Goal: Task Accomplishment & Management: Manage account settings

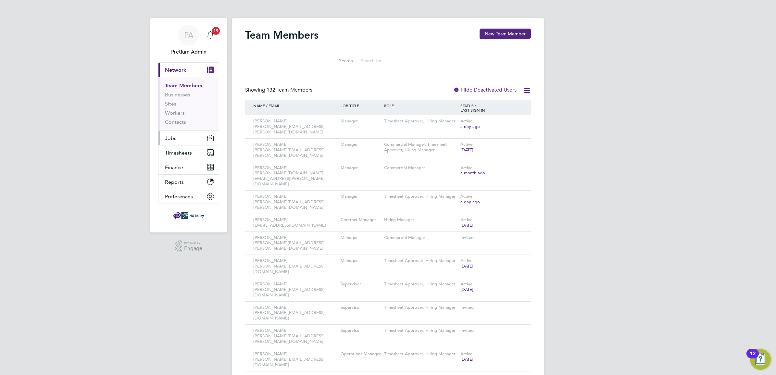
click at [191, 142] on button "Jobs" at bounding box center [188, 138] width 60 height 14
click at [176, 109] on link "Vacancies" at bounding box center [176, 109] width 23 height 6
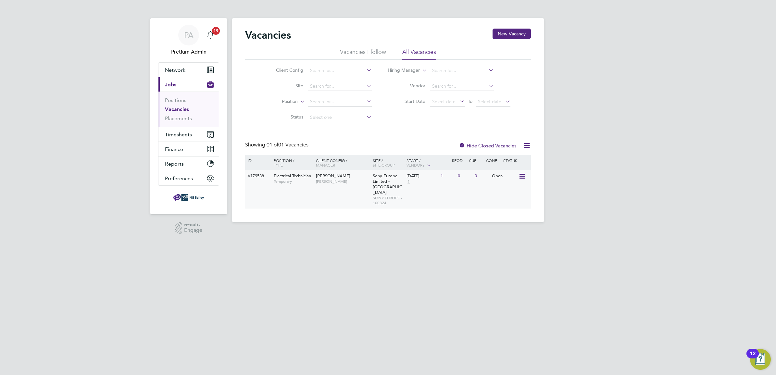
click at [359, 179] on span "Paul Thomas" at bounding box center [343, 181] width 54 height 5
click at [183, 119] on link "Placements" at bounding box center [178, 118] width 27 height 6
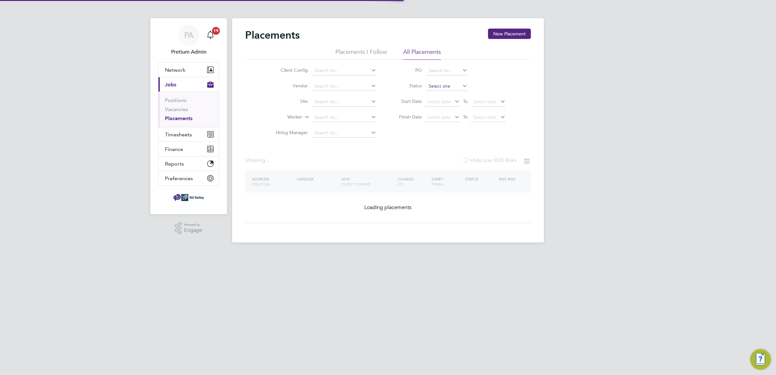
click at [440, 87] on input at bounding box center [446, 86] width 41 height 9
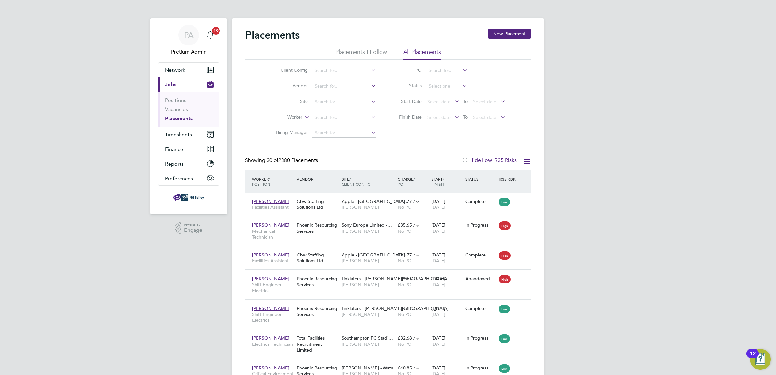
click at [445, 110] on li "Pending" at bounding box center [447, 112] width 42 height 8
type input "Pending"
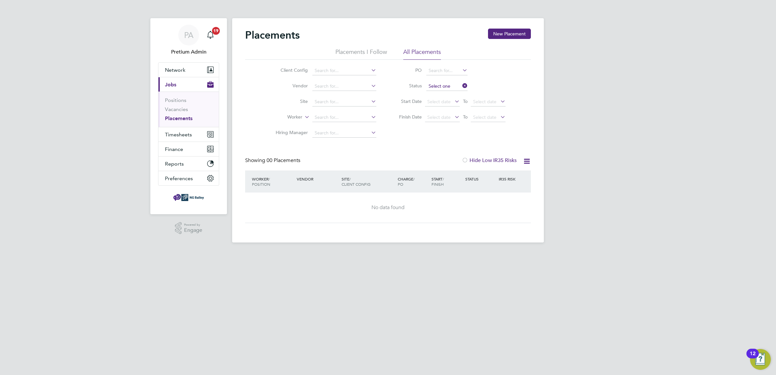
click at [450, 85] on input at bounding box center [446, 86] width 41 height 9
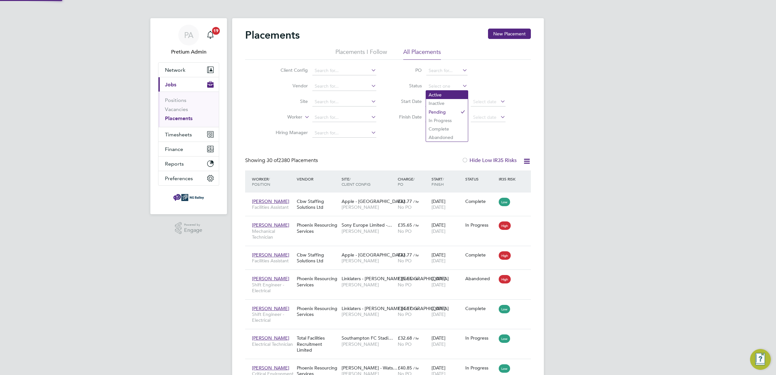
click at [442, 95] on li "Active" at bounding box center [447, 95] width 42 height 8
type input "Active"
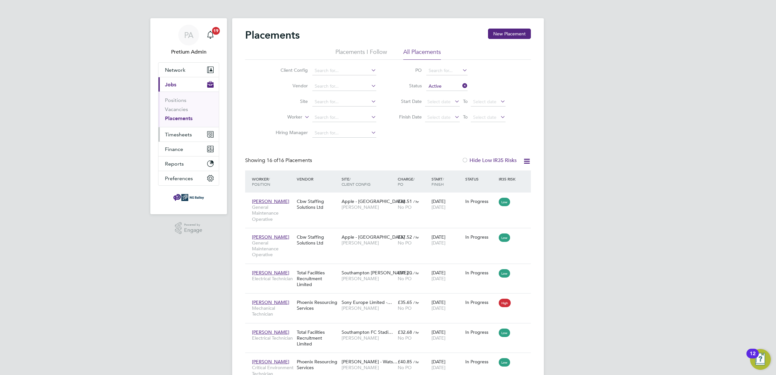
click at [180, 133] on span "Timesheets" at bounding box center [178, 135] width 27 height 6
click at [180, 118] on link "Timesheets" at bounding box center [178, 115] width 27 height 6
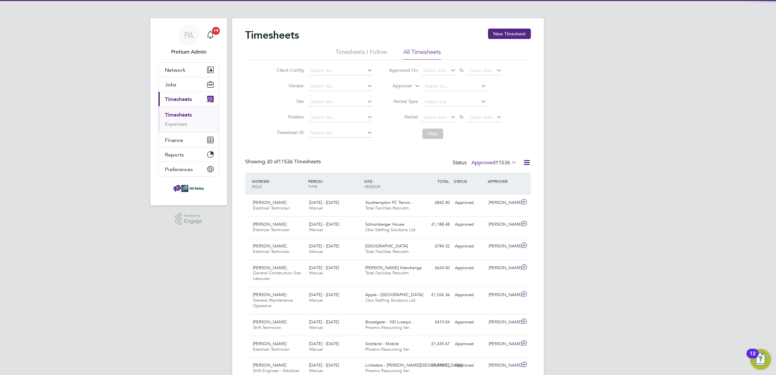
click at [485, 161] on label "Approved 11536" at bounding box center [494, 162] width 45 height 6
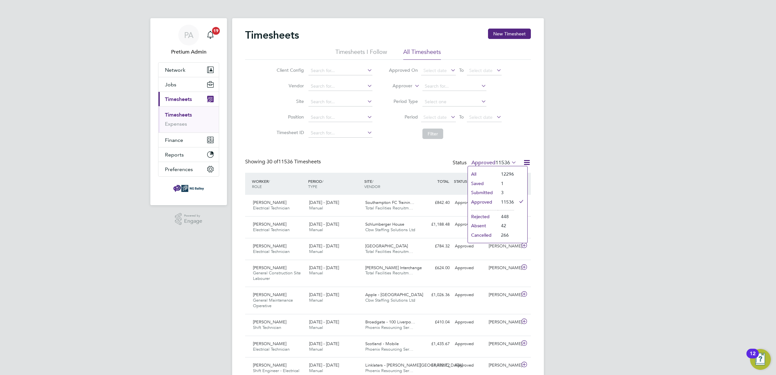
click at [485, 191] on li "Submitted" at bounding box center [483, 192] width 30 height 9
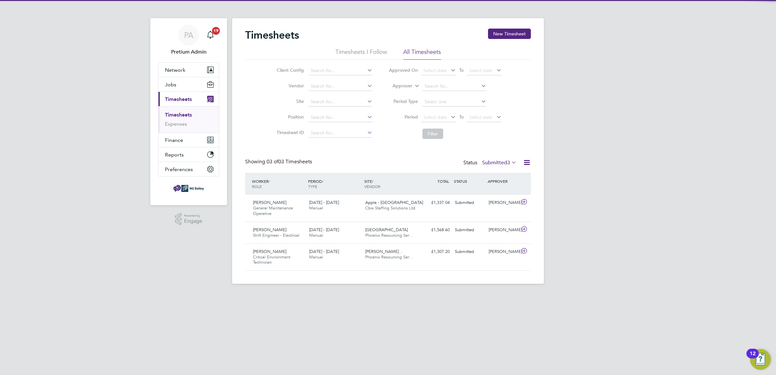
click at [492, 166] on label "Submitted 3" at bounding box center [499, 162] width 34 height 6
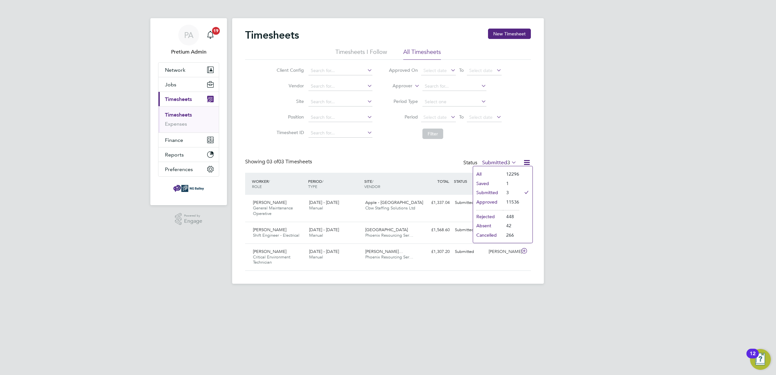
click at [484, 182] on li "Saved" at bounding box center [488, 183] width 30 height 9
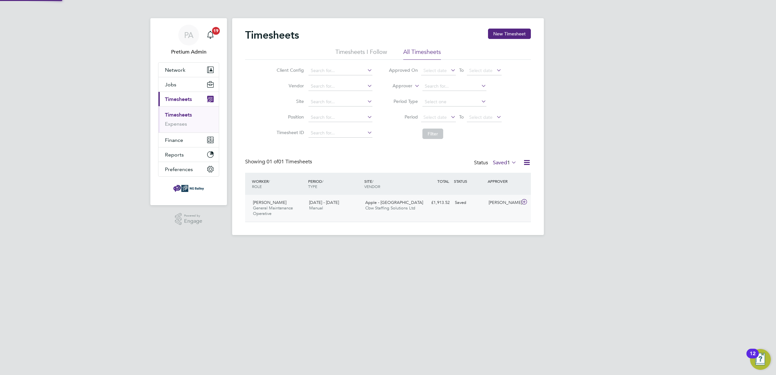
drag, startPoint x: 358, startPoint y: 212, endPoint x: 362, endPoint y: 215, distance: 5.1
click at [359, 213] on div "30 Aug - 5 Sep 2025 Manual" at bounding box center [335, 205] width 56 height 16
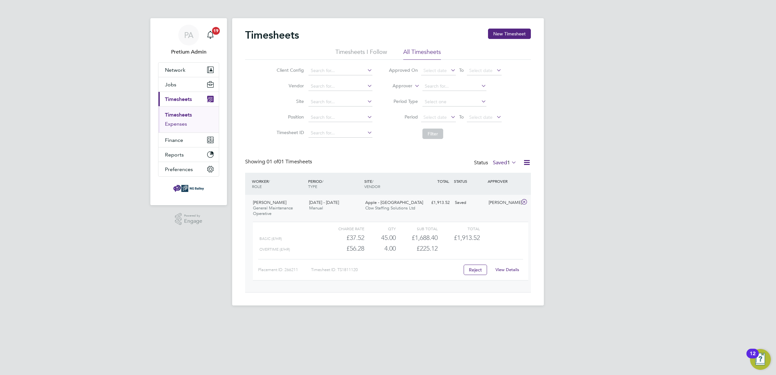
click at [180, 122] on link "Expenses" at bounding box center [176, 124] width 22 height 6
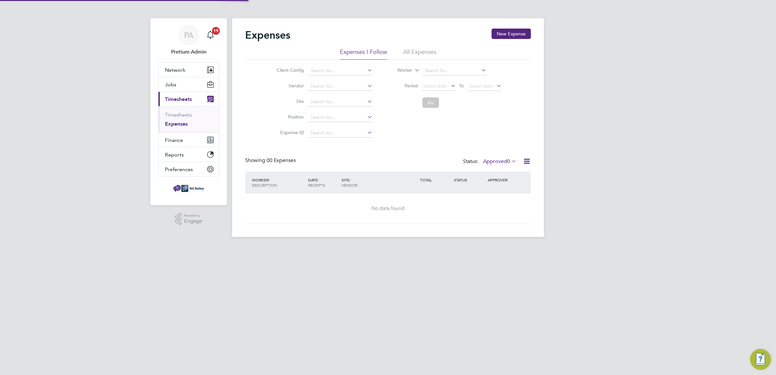
click at [410, 48] on li "All Expenses" at bounding box center [419, 54] width 33 height 12
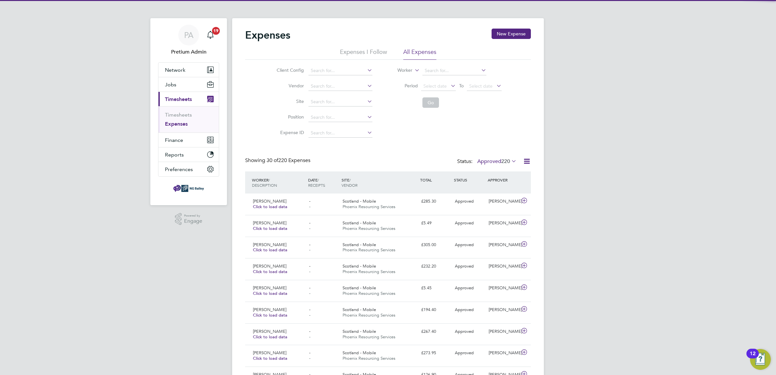
scroll to position [16, 56]
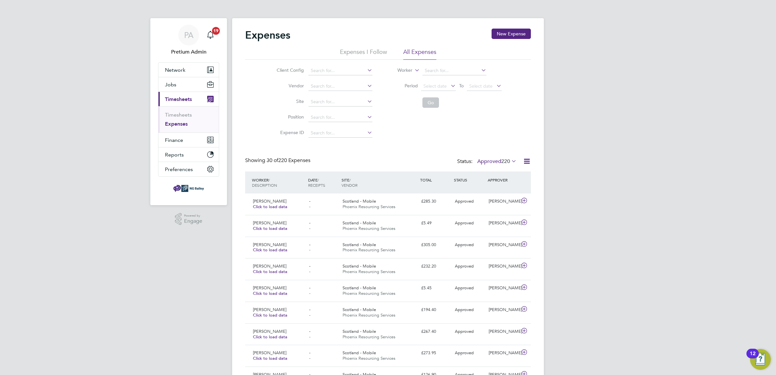
click at [499, 159] on label "Approved 220" at bounding box center [496, 161] width 39 height 6
click at [504, 132] on div "Client Config Vendor Site Position Expense ID Worker Period Select date To Sele…" at bounding box center [388, 100] width 286 height 81
click at [181, 32] on div "PA" at bounding box center [188, 35] width 21 height 21
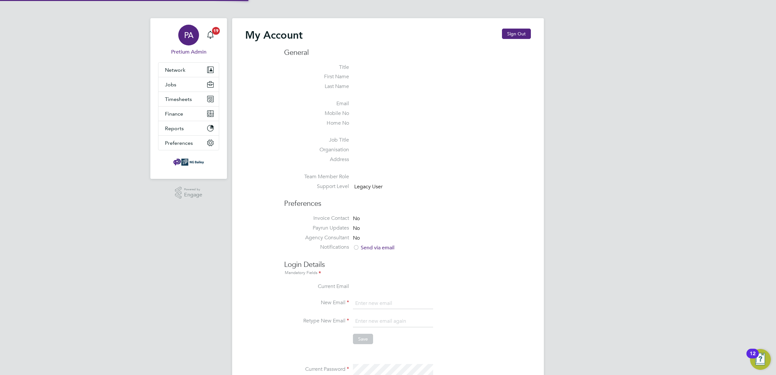
type input "Sasha.apleona@pretiumresourcing.co.uk"
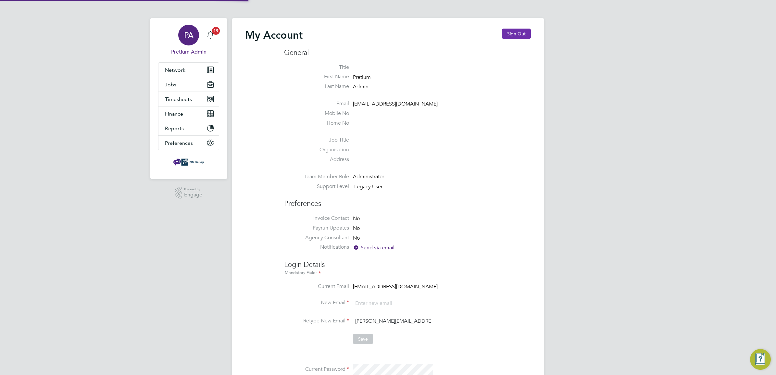
click at [515, 32] on button "Sign Out" at bounding box center [516, 34] width 29 height 10
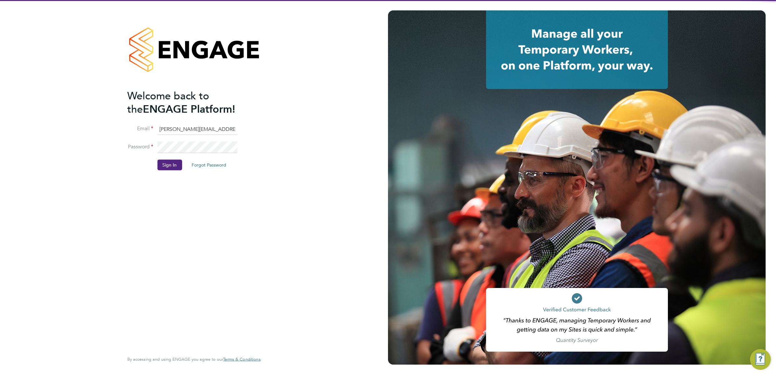
click at [196, 131] on input "Sasha.apleona@pretiumresourcing.co.uk" at bounding box center [197, 129] width 80 height 12
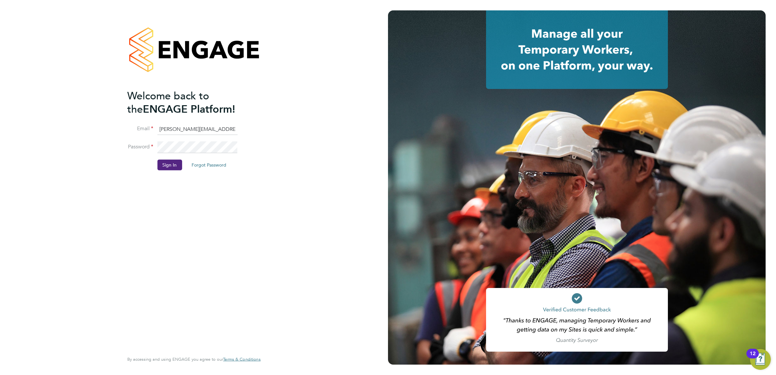
type input "ABM@pretiumresourcing.co.uk"
click at [165, 162] on button "Sign In" at bounding box center [169, 165] width 25 height 10
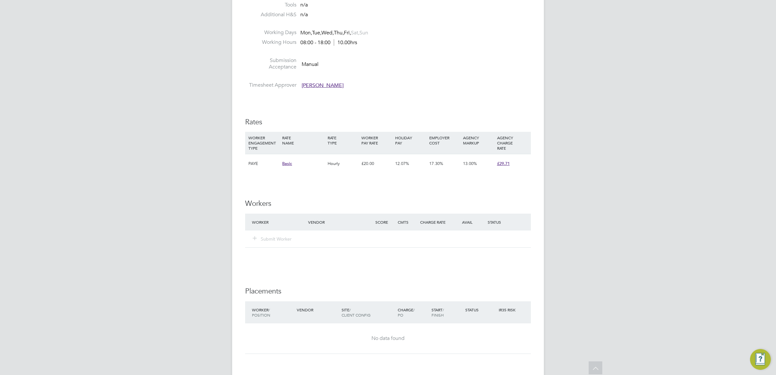
scroll to position [592, 0]
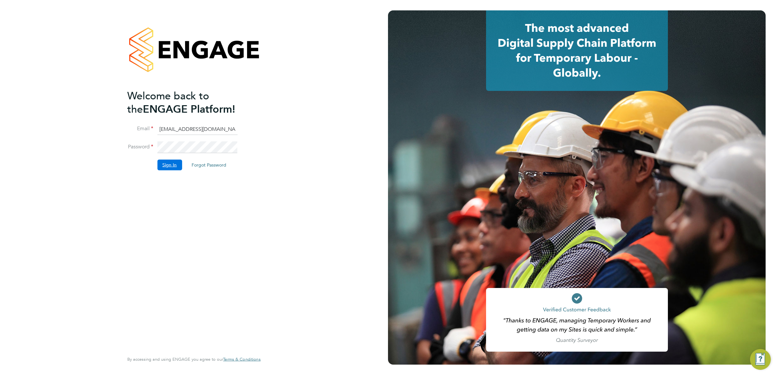
click at [164, 160] on button "Sign In" at bounding box center [169, 165] width 25 height 10
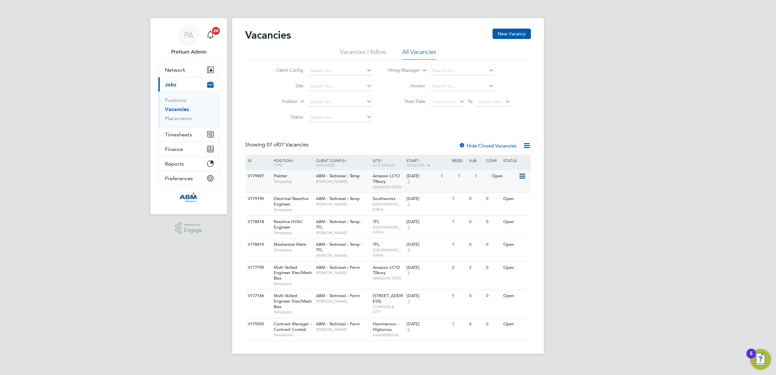
click at [339, 183] on span "Robert Ince" at bounding box center [343, 181] width 54 height 5
click at [325, 218] on div "ABM - Technical : Temp - TFL Kieran Skurr" at bounding box center [342, 227] width 57 height 22
click at [334, 212] on div "V179190 Electrical Reactive Engineer Temporary ABM - Technical : Temp Miguel De…" at bounding box center [388, 204] width 286 height 23
click at [343, 249] on div "ABM - Technical : Temp - TFL Kieran Skurr" at bounding box center [342, 250] width 57 height 22
click at [340, 274] on span "Robert Ince" at bounding box center [343, 272] width 54 height 5
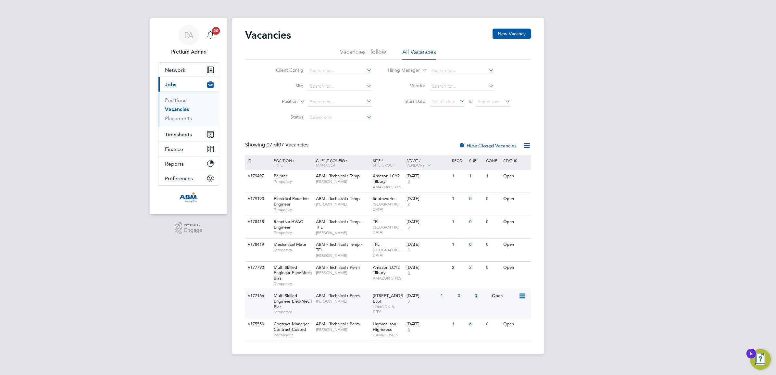
click at [383, 304] on span "80 Charlotte Street" at bounding box center [388, 298] width 30 height 11
click at [353, 331] on span "Stephen Nichol" at bounding box center [343, 329] width 54 height 5
drag, startPoint x: 183, startPoint y: 119, endPoint x: 220, endPoint y: 127, distance: 37.8
click at [183, 119] on link "Placements" at bounding box center [178, 118] width 27 height 6
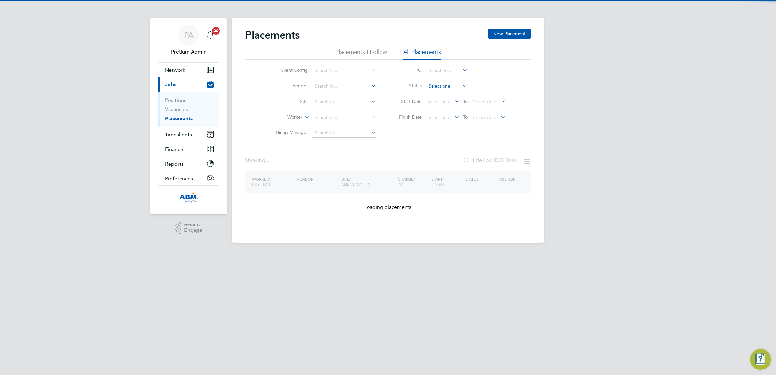
drag, startPoint x: 439, startPoint y: 83, endPoint x: 446, endPoint y: 132, distance: 49.5
click at [438, 84] on input at bounding box center [446, 86] width 41 height 9
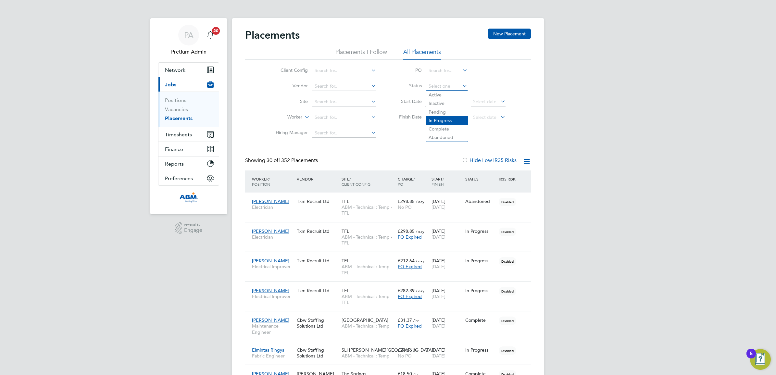
click at [452, 119] on li "In Progress" at bounding box center [447, 120] width 42 height 8
type input "In Progress"
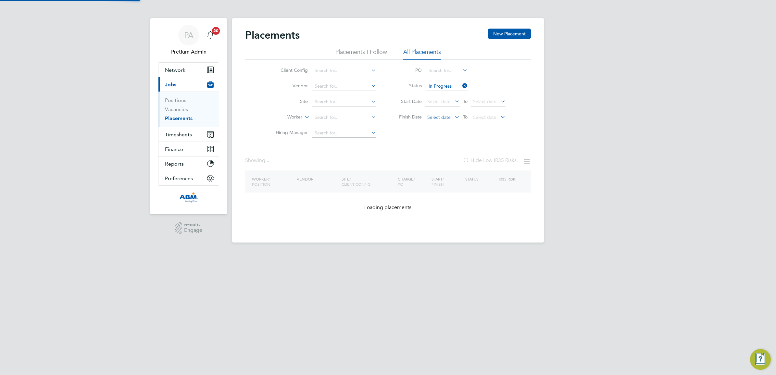
click at [444, 85] on input "In Progress" at bounding box center [446, 86] width 41 height 9
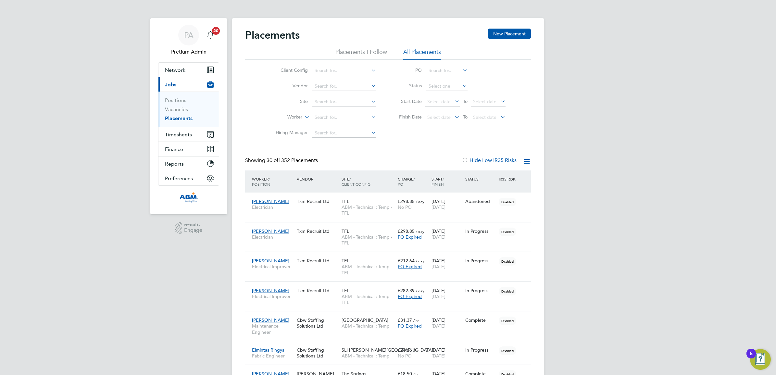
click at [444, 112] on li "Pending" at bounding box center [447, 112] width 42 height 8
type input "Pending"
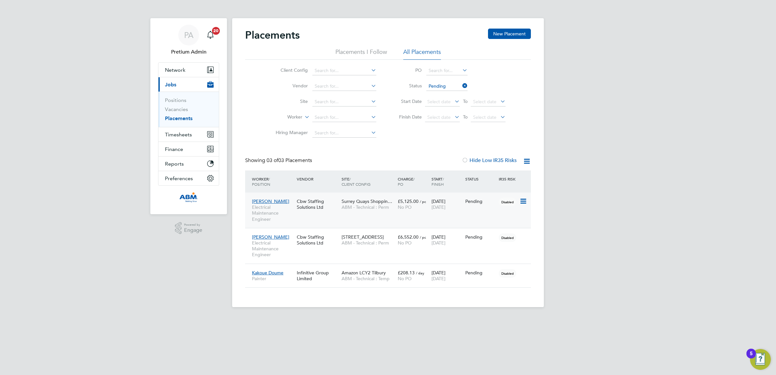
click at [337, 204] on div "Cbw Staffing Solutions Ltd" at bounding box center [317, 204] width 45 height 18
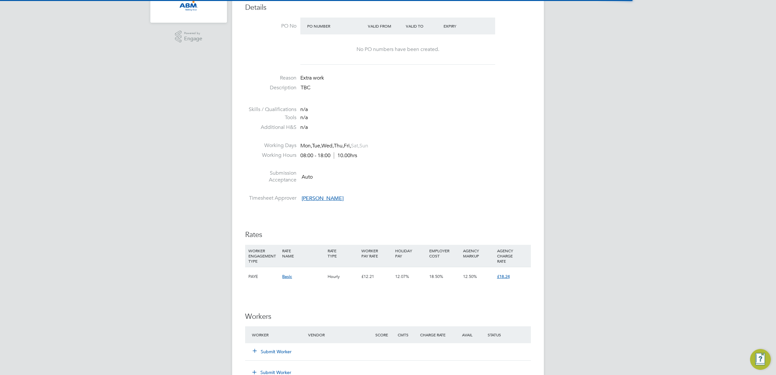
scroll to position [244, 0]
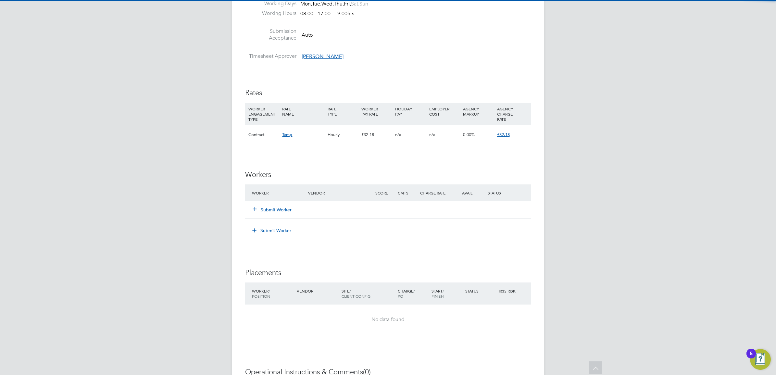
scroll to position [406, 0]
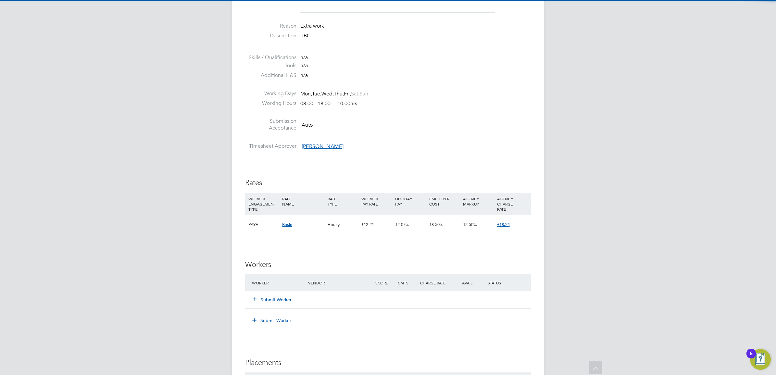
scroll to position [406, 0]
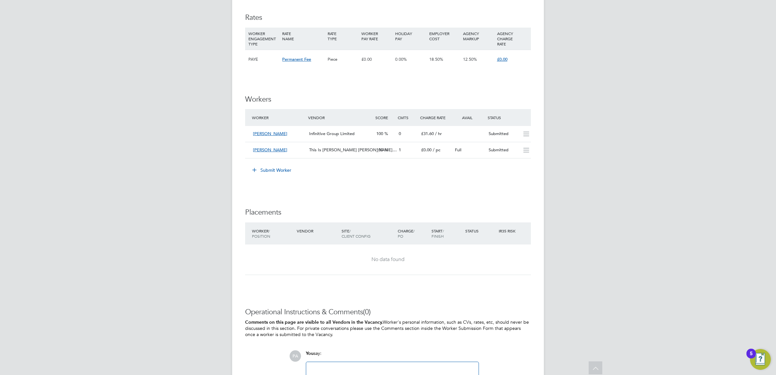
scroll to position [1137, 0]
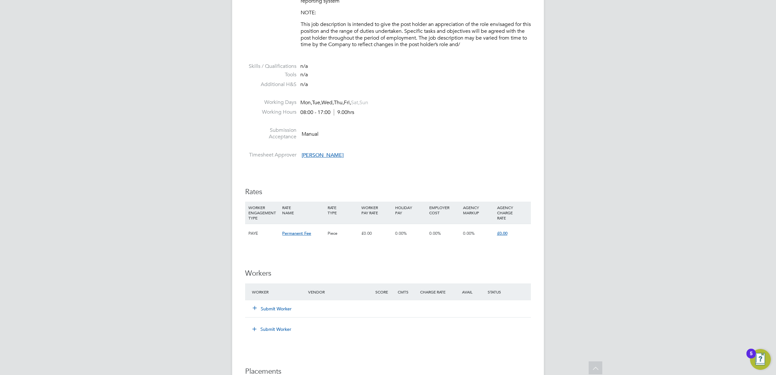
scroll to position [969, 0]
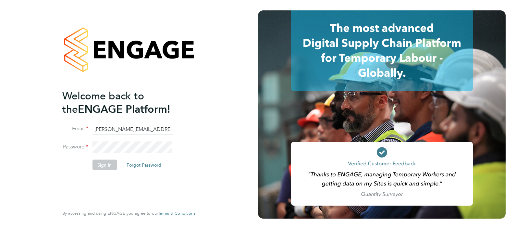
click at [119, 129] on input "[PERSON_NAME][EMAIL_ADDRESS][DOMAIN_NAME]" at bounding box center [132, 129] width 80 height 12
type input "[EMAIL_ADDRESS][DOMAIN_NAME]"
click at [107, 162] on button "Sign In" at bounding box center [104, 164] width 25 height 10
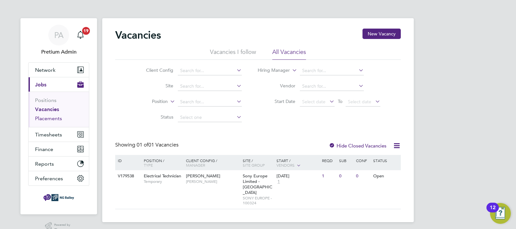
click at [50, 118] on link "Placements" at bounding box center [48, 118] width 27 height 6
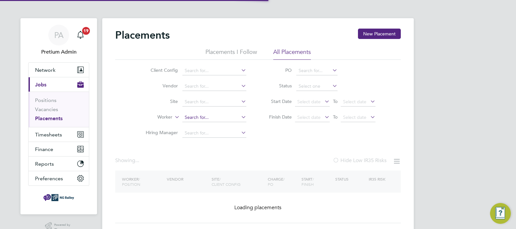
click at [195, 119] on input at bounding box center [215, 117] width 64 height 9
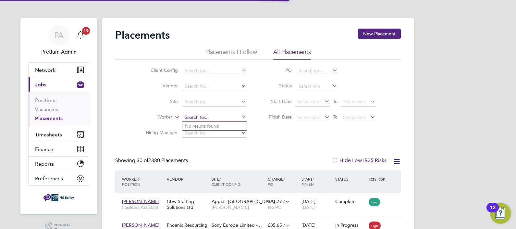
paste input "Sergio"
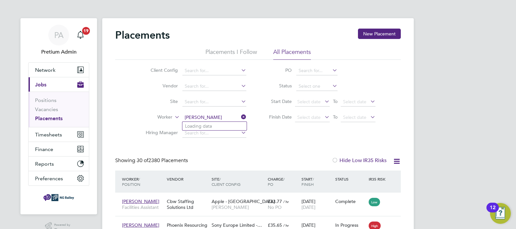
type input "Sergio"
click at [195, 119] on input at bounding box center [215, 117] width 64 height 9
paste input "Sergio"
click at [201, 127] on li "Sergio Cerchiari" at bounding box center [215, 126] width 64 height 9
type input "Sergio Cerchiari"
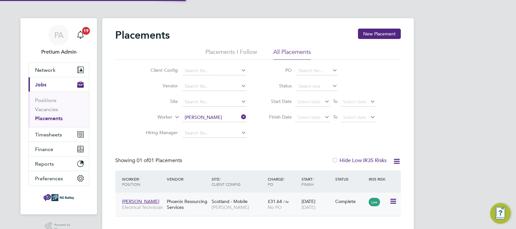
click at [233, 203] on span "Scotland - Mobile" at bounding box center [230, 201] width 36 height 6
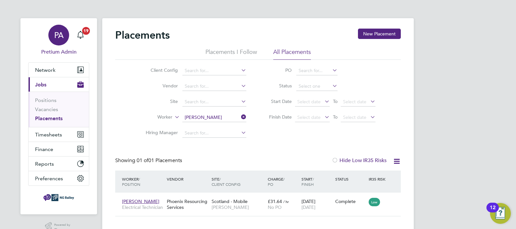
click at [54, 35] on div "PA" at bounding box center [58, 35] width 21 height 21
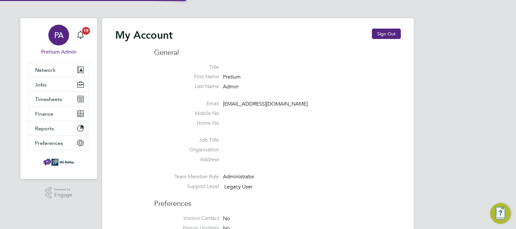
type input "ABM@pretiumresourcing.co.uk"
click at [395, 35] on button "Sign Out" at bounding box center [386, 34] width 29 height 10
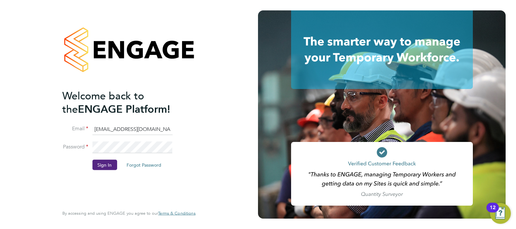
click at [107, 129] on input "ABM@pretiumresourcing.co.uk" at bounding box center [132, 129] width 80 height 12
type input "Sasha.apleona@pretiumresourcing.co.uk"
drag, startPoint x: 99, startPoint y: 158, endPoint x: 104, endPoint y: 161, distance: 5.3
click at [99, 158] on li "Password" at bounding box center [125, 151] width 127 height 18
click at [104, 166] on button "Sign In" at bounding box center [104, 164] width 25 height 10
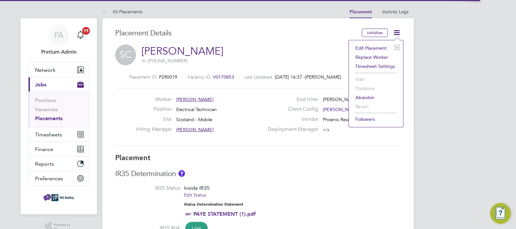
click at [382, 46] on li "Edit Placement e" at bounding box center [376, 48] width 48 height 9
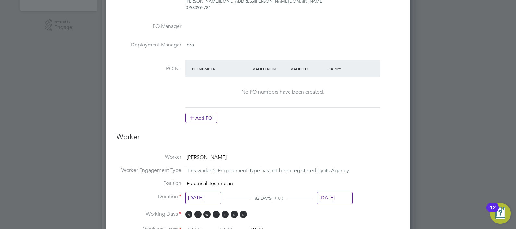
click at [330, 194] on input "29 Aug 2025" at bounding box center [335, 198] width 36 height 12
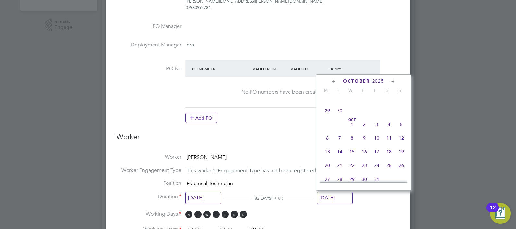
click at [377, 103] on span "26" at bounding box center [377, 97] width 12 height 12
type input "26 Sep 2025"
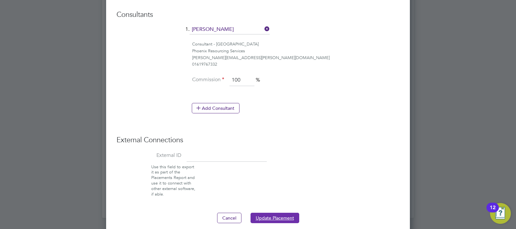
click at [281, 213] on button "Update Placement" at bounding box center [275, 218] width 49 height 10
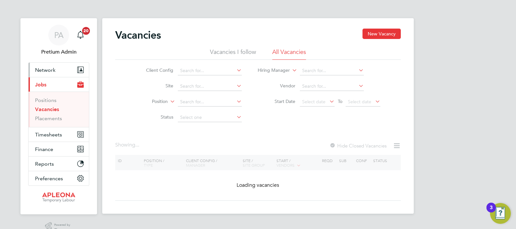
drag, startPoint x: 53, startPoint y: 75, endPoint x: 57, endPoint y: 86, distance: 11.8
click at [53, 75] on button "Network" at bounding box center [59, 70] width 60 height 14
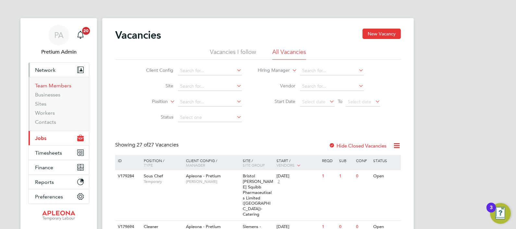
click at [49, 83] on ul "Team Members Businesses Sites Workers Contacts" at bounding box center [59, 104] width 60 height 54
click at [49, 86] on link "Team Members" at bounding box center [53, 85] width 36 height 6
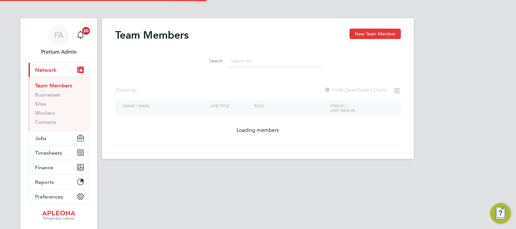
click at [232, 55] on div "Search" at bounding box center [258, 61] width 129 height 13
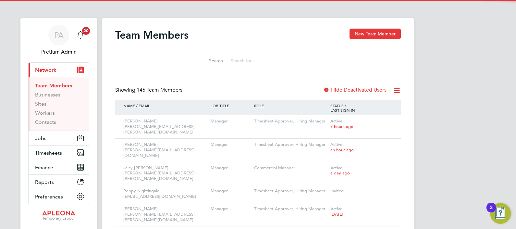
click at [239, 55] on li "Search" at bounding box center [258, 60] width 145 height 19
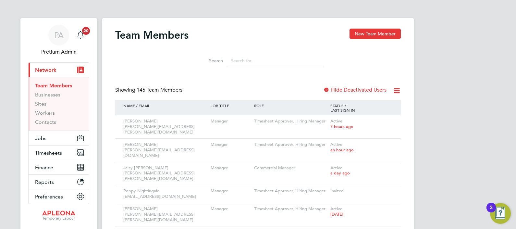
click at [241, 63] on input at bounding box center [275, 61] width 95 height 13
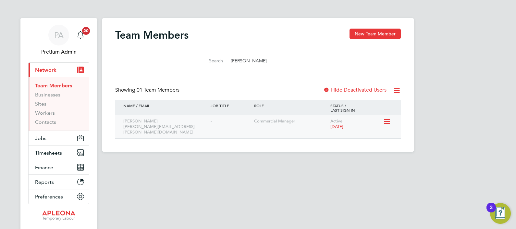
type input "[PERSON_NAME]"
drag, startPoint x: 394, startPoint y: 119, endPoint x: 391, endPoint y: 122, distance: 4.6
click at [393, 120] on div at bounding box center [389, 120] width 11 height 11
click at [388, 123] on icon at bounding box center [387, 122] width 6 height 8
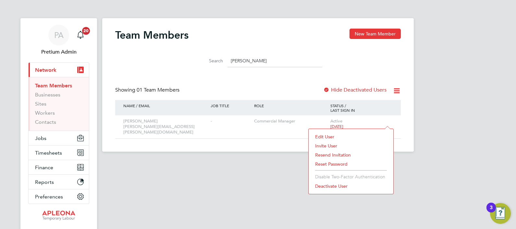
click at [336, 164] on li "Reset Password" at bounding box center [351, 163] width 78 height 9
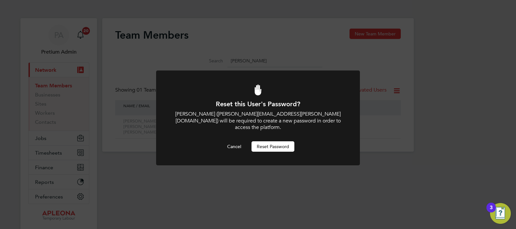
click at [279, 141] on button "Reset Password" at bounding box center [273, 146] width 43 height 10
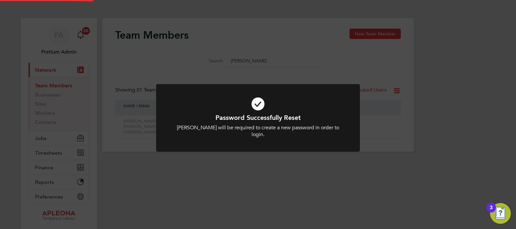
click at [261, 37] on div "Password Successfully Reset [PERSON_NAME] will be required to create a new pass…" at bounding box center [258, 114] width 516 height 229
